Goal: Information Seeking & Learning: Learn about a topic

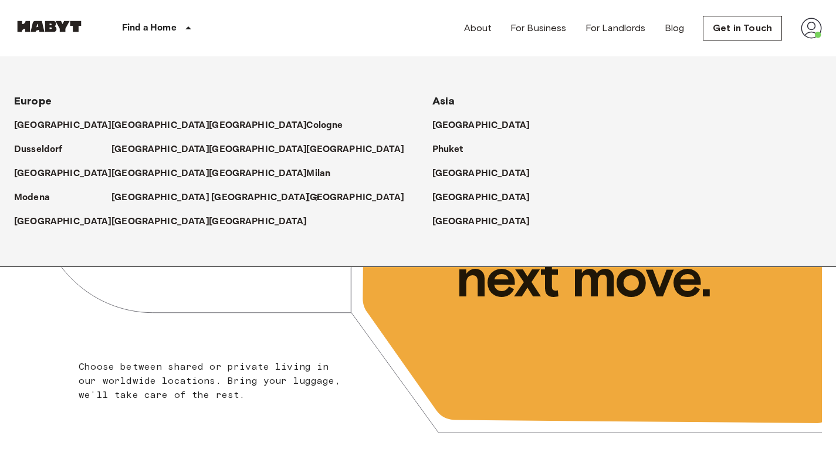
drag, startPoint x: 0, startPoint y: 0, endPoint x: 189, endPoint y: 195, distance: 271.7
click at [211, 195] on p "[GEOGRAPHIC_DATA]" at bounding box center [260, 198] width 98 height 14
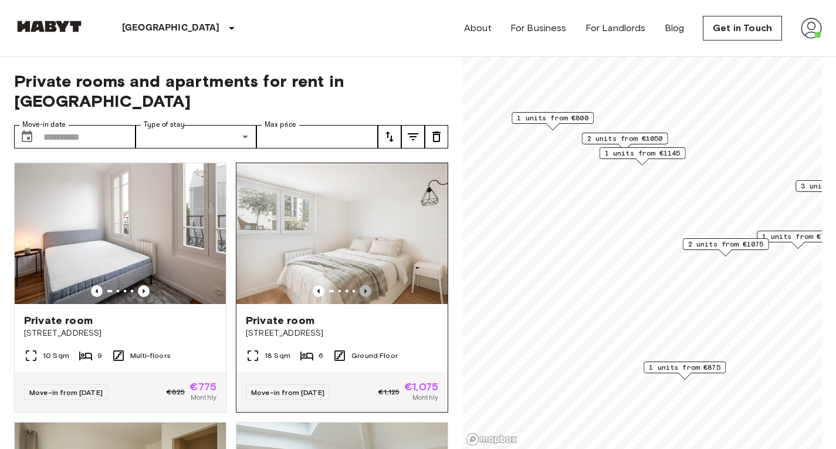
click at [360, 285] on icon "Previous image" at bounding box center [366, 291] width 12 height 12
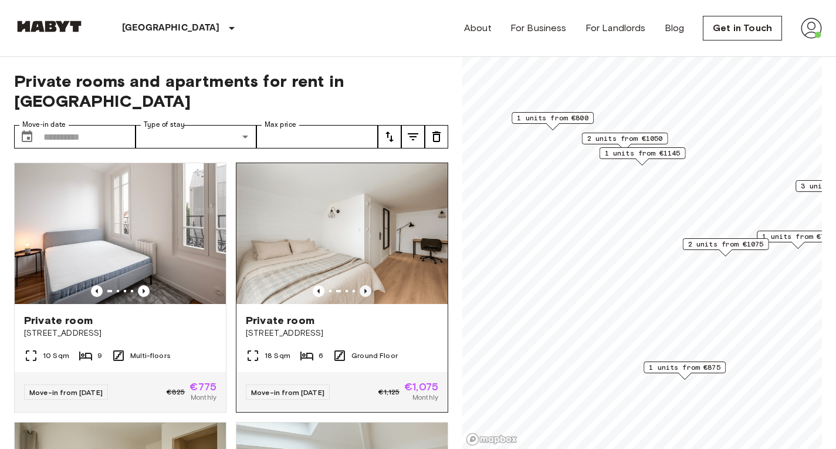
click at [360, 285] on icon "Previous image" at bounding box center [366, 291] width 12 height 12
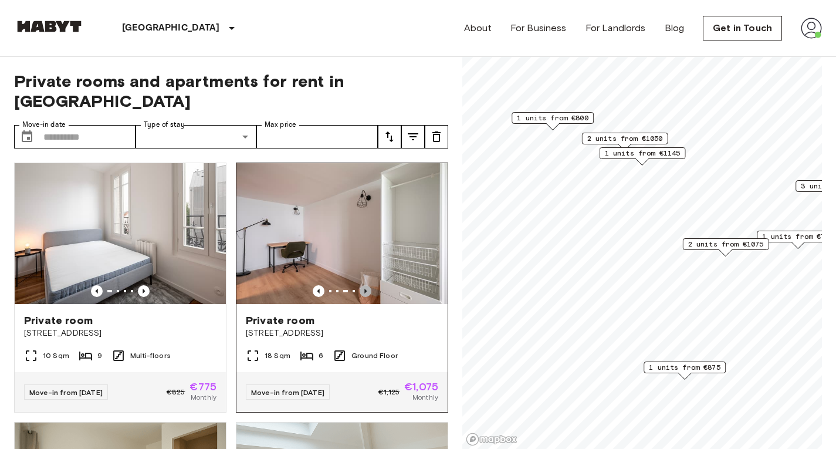
click at [360, 285] on icon "Previous image" at bounding box center [366, 291] width 12 height 12
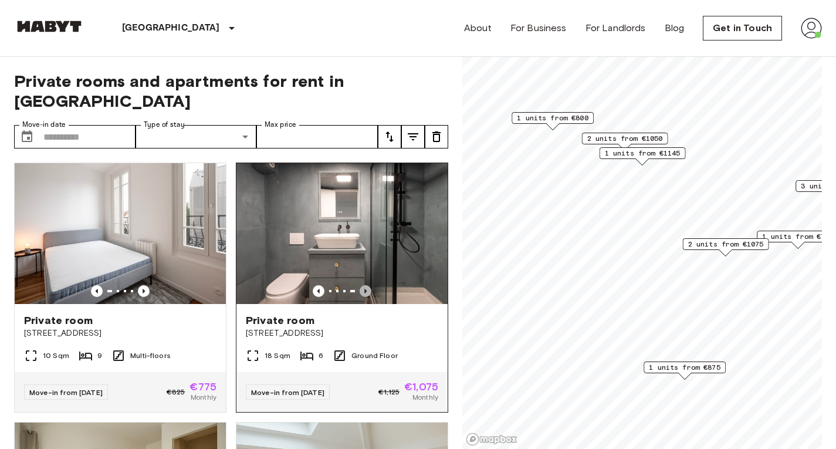
click at [360, 285] on icon "Previous image" at bounding box center [366, 291] width 12 height 12
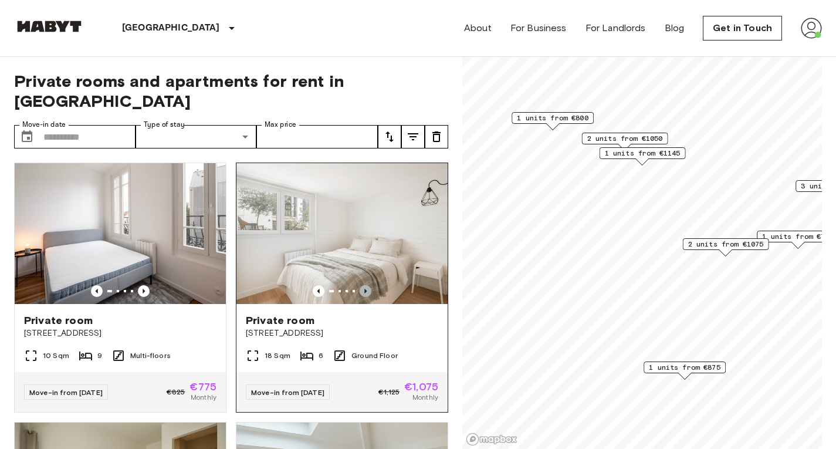
click at [360, 285] on icon "Previous image" at bounding box center [366, 291] width 12 height 12
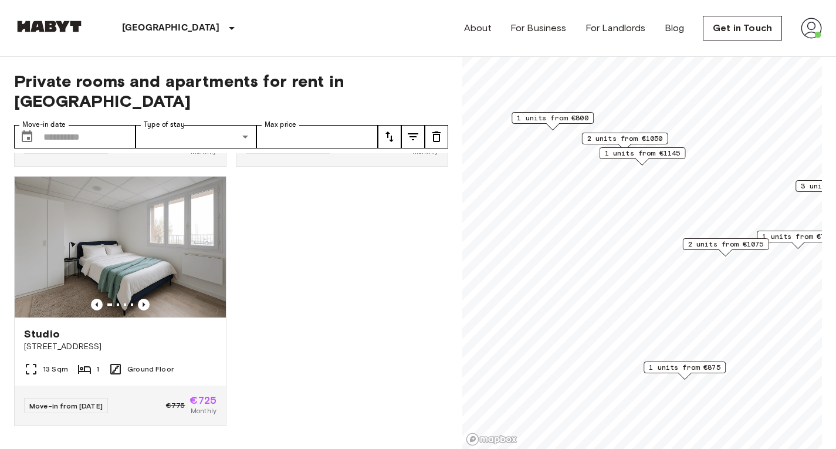
scroll to position [1307, 0]
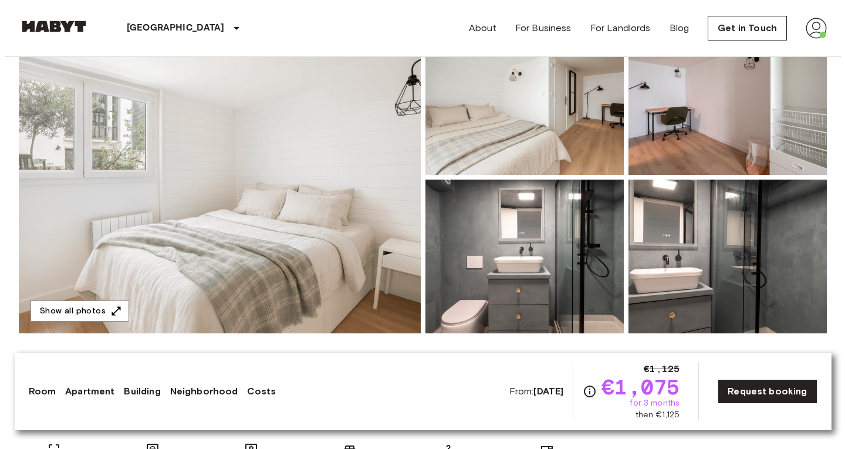
scroll to position [142, 0]
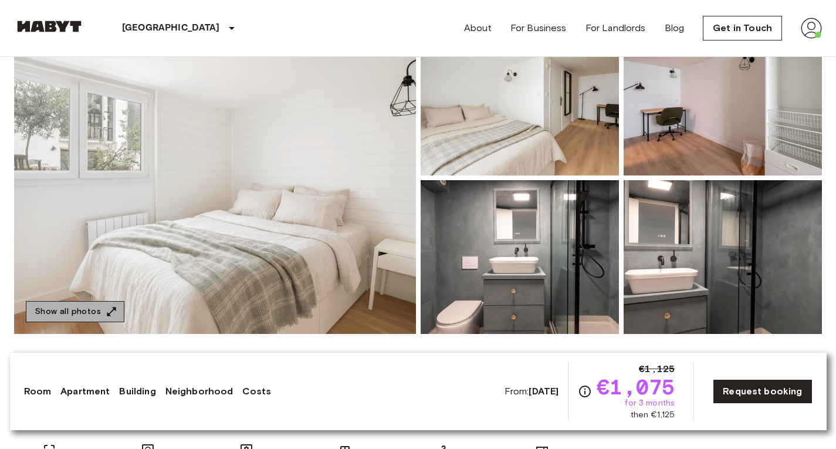
click at [101, 309] on button "Show all photos" at bounding box center [75, 312] width 99 height 22
